Goal: Browse casually

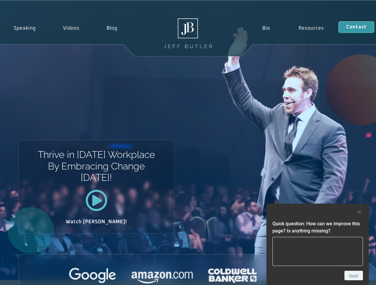
click at [188, 143] on div "Thrive in [DATE] Workplace By Embracing Change [DATE]! Watch [PERSON_NAME]!" at bounding box center [188, 141] width 376 height 280
click at [317, 212] on div at bounding box center [317, 212] width 90 height 7
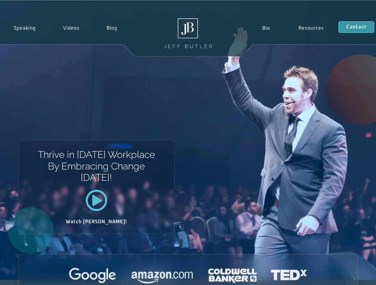
click at [353, 276] on div at bounding box center [188, 276] width 338 height 16
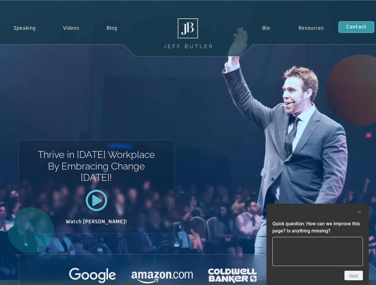
click at [188, 143] on div "Thrive in [DATE] Workplace By Embracing Change [DATE]! Watch [PERSON_NAME]!" at bounding box center [188, 141] width 376 height 280
click at [317, 212] on div at bounding box center [317, 212] width 90 height 7
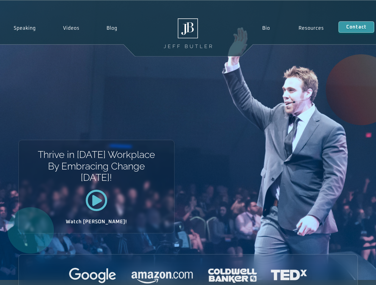
click at [353, 276] on div at bounding box center [188, 276] width 338 height 16
